Goal: Ask a question

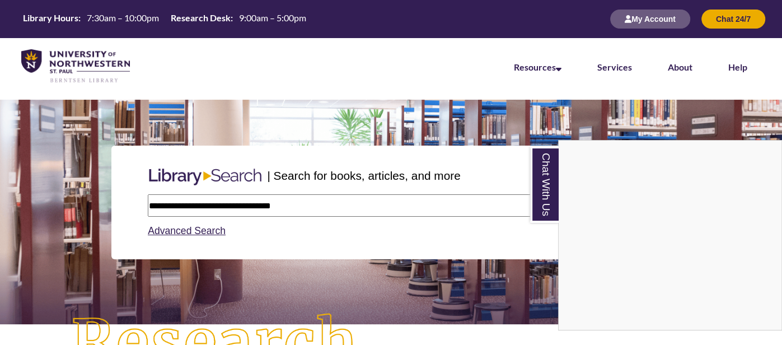
type input "**********"
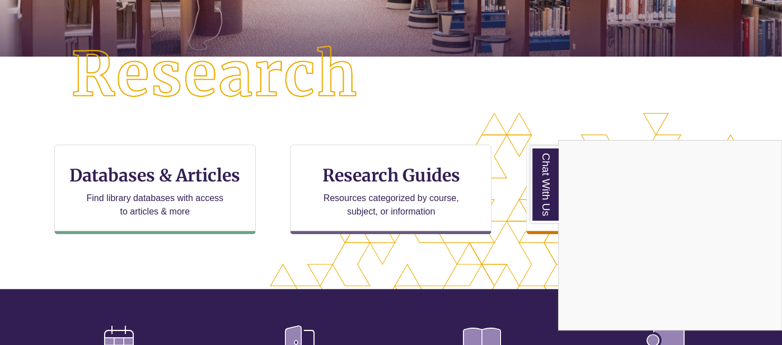
scroll to position [269, 0]
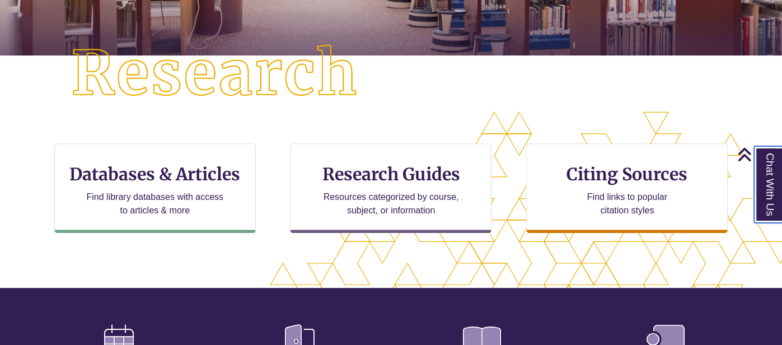
click at [775, 180] on link "Chat With Us" at bounding box center [768, 184] width 29 height 77
